Goal: Transaction & Acquisition: Purchase product/service

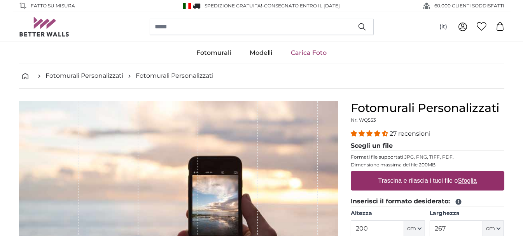
scroll to position [39, 0]
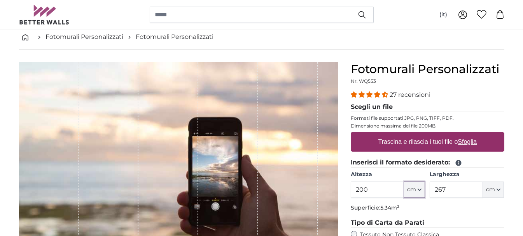
click at [422, 191] on button "cm" at bounding box center [414, 190] width 21 height 16
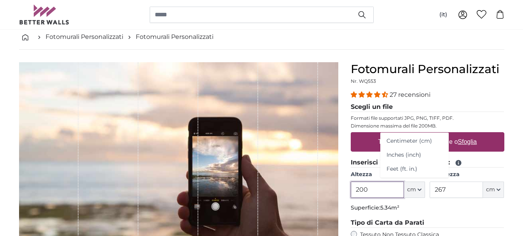
click at [358, 191] on input "200" at bounding box center [377, 190] width 53 height 16
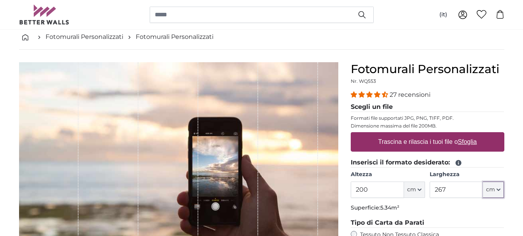
click at [498, 190] on icon "button" at bounding box center [499, 190] width 4 height 4
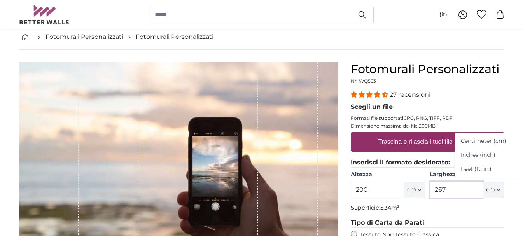
click at [439, 192] on input "267" at bounding box center [456, 190] width 53 height 16
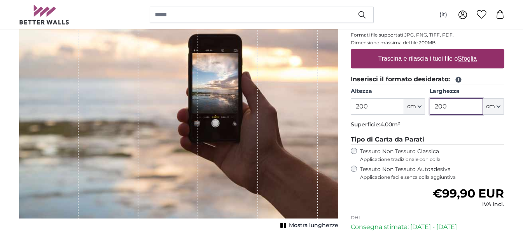
scroll to position [117, 0]
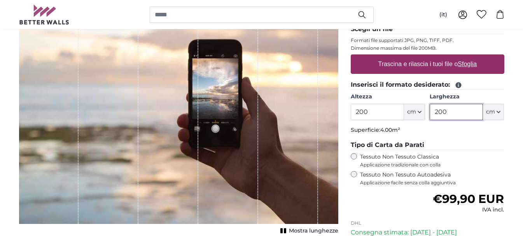
type input "200"
click at [421, 112] on icon "button" at bounding box center [419, 112] width 3 height 2
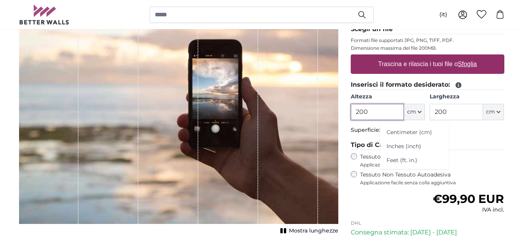
click at [356, 113] on input "200" at bounding box center [377, 112] width 53 height 16
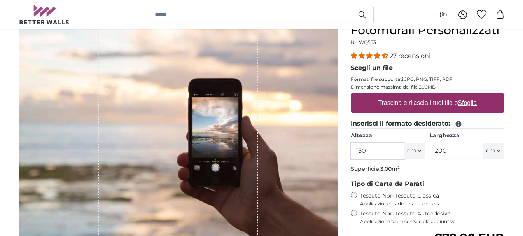
scroll to position [39, 0]
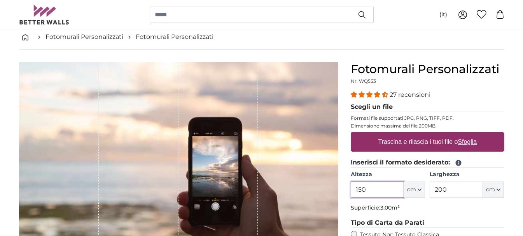
type input "150"
click at [438, 137] on label "Trascina e rilascia i tuoi file o Sfoglia" at bounding box center [427, 142] width 105 height 16
click at [438, 135] on input "Trascina e rilascia i tuoi file o Sfoglia" at bounding box center [428, 133] width 154 height 2
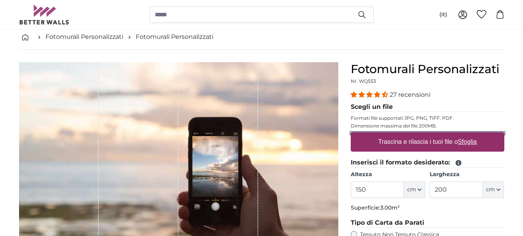
type input "**********"
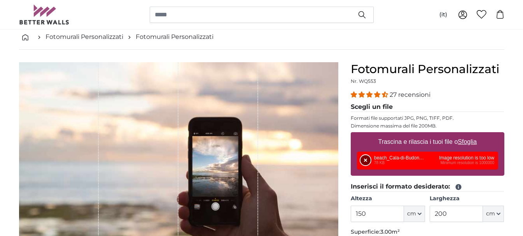
click at [367, 159] on button "Rimuovi" at bounding box center [366, 160] width 10 height 10
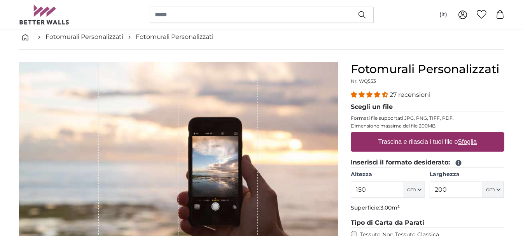
click at [410, 142] on label "Trascina e rilascia i tuoi file o Sfoglia" at bounding box center [427, 142] width 105 height 16
click at [410, 135] on input "Trascina e rilascia i tuoi file o Sfoglia" at bounding box center [428, 133] width 154 height 2
type input "**********"
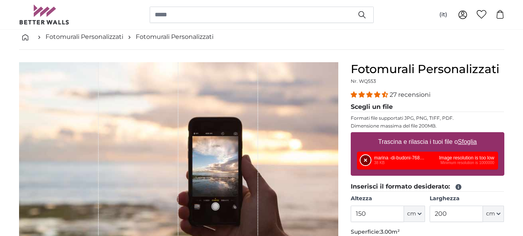
click at [367, 161] on button "Rimuovi" at bounding box center [366, 160] width 10 height 10
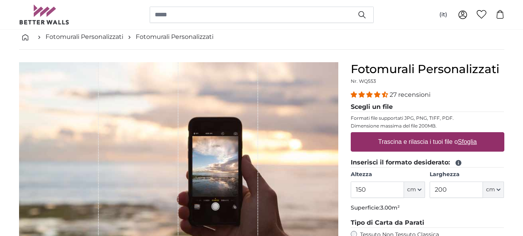
click at [398, 144] on label "Trascina e rilascia i tuoi file o Sfoglia" at bounding box center [427, 142] width 105 height 16
click at [398, 135] on input "Trascina e rilascia i tuoi file o Sfoglia" at bounding box center [428, 133] width 154 height 2
type input "**********"
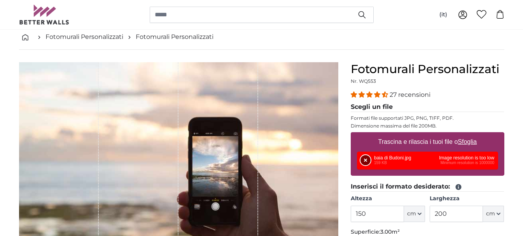
click at [363, 162] on button "Rimuovi" at bounding box center [366, 160] width 10 height 10
